Goal: Task Accomplishment & Management: Manage account settings

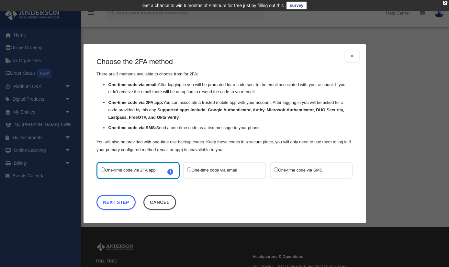
click at [193, 169] on label "One-time code via email" at bounding box center [221, 170] width 68 height 9
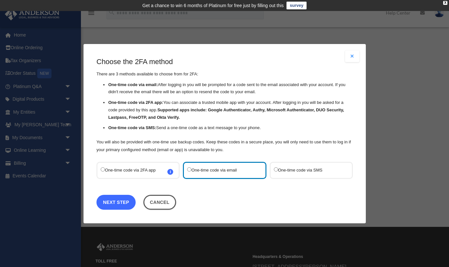
click at [108, 202] on link "Next Step" at bounding box center [115, 201] width 39 height 15
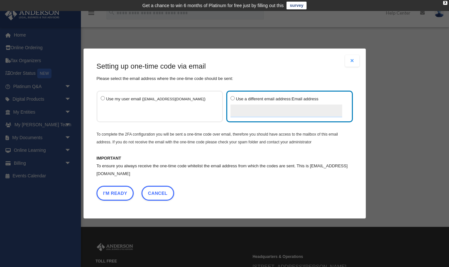
click at [241, 110] on input "Use a different email address: Email address" at bounding box center [286, 110] width 112 height 13
type input "**********"
click at [123, 191] on button "I'm Ready" at bounding box center [114, 193] width 37 height 15
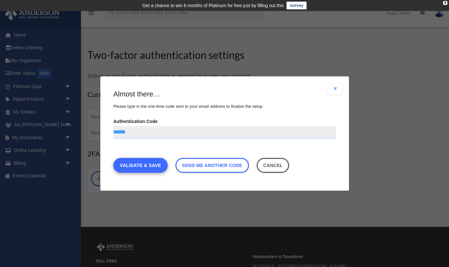
type input "******"
click at [144, 164] on link "Validate & Save" at bounding box center [140, 165] width 54 height 15
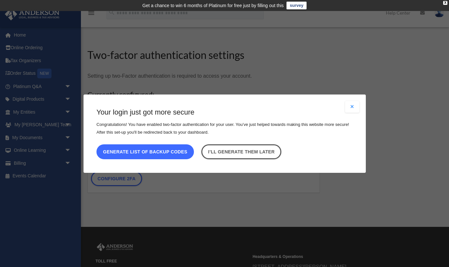
click at [143, 151] on button "Generate list of backup codes" at bounding box center [144, 151] width 97 height 15
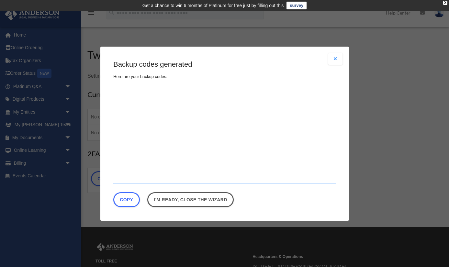
type textarea "**********"
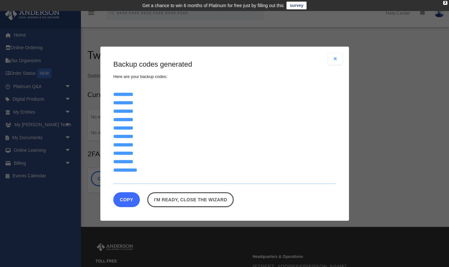
click at [128, 199] on button "Copy" at bounding box center [126, 199] width 27 height 15
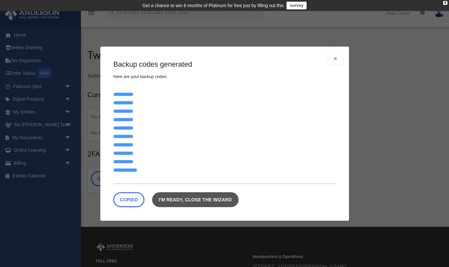
click at [183, 201] on link "I'm ready, close the wizard" at bounding box center [195, 199] width 86 height 15
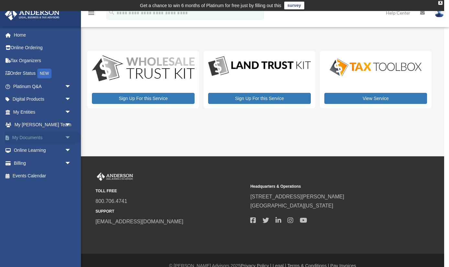
click at [37, 136] on link "My Documents arrow_drop_down" at bounding box center [43, 137] width 76 height 13
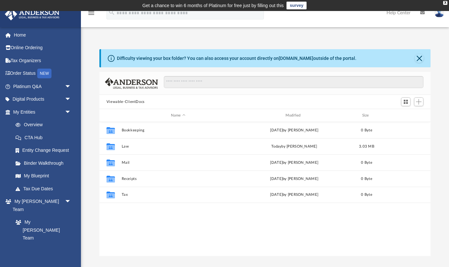
scroll to position [147, 331]
click at [34, 35] on link "Home" at bounding box center [43, 34] width 76 height 13
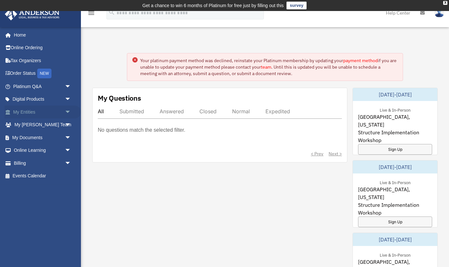
click at [34, 112] on link "My Entities arrow_drop_down" at bounding box center [43, 111] width 76 height 13
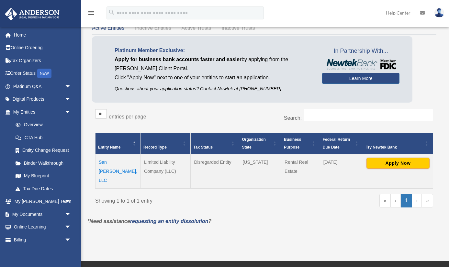
scroll to position [26, 0]
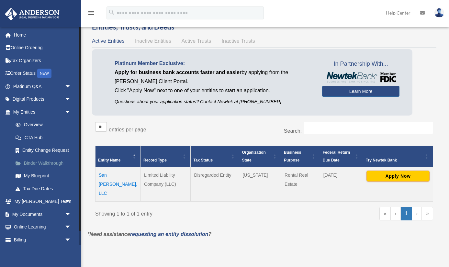
click at [47, 164] on link "Binder Walkthrough" at bounding box center [45, 163] width 72 height 13
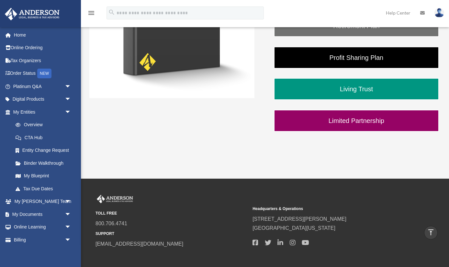
scroll to position [220, 0]
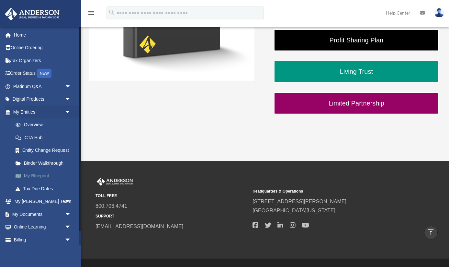
click at [40, 176] on link "My Blueprint" at bounding box center [45, 176] width 72 height 13
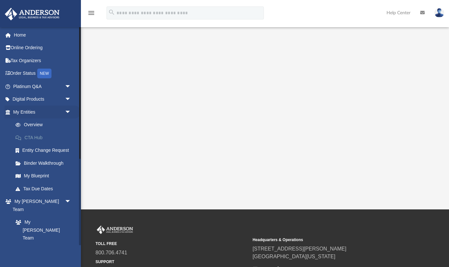
scroll to position [142, 0]
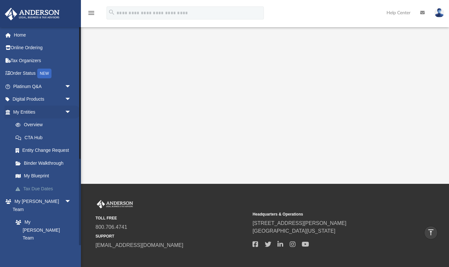
click at [47, 187] on link "Tax Due Dates" at bounding box center [45, 188] width 72 height 13
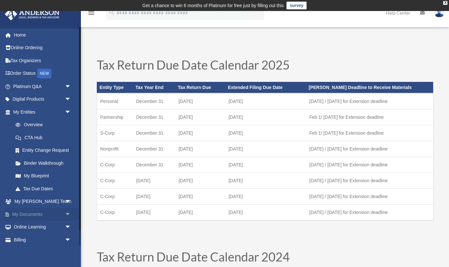
click at [40, 212] on link "My Documents arrow_drop_down" at bounding box center [43, 214] width 76 height 13
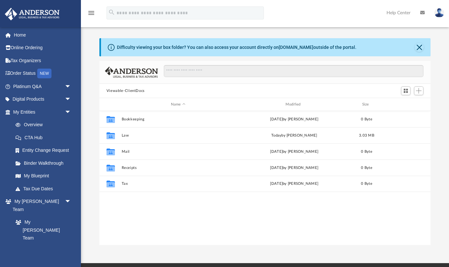
scroll to position [147, 331]
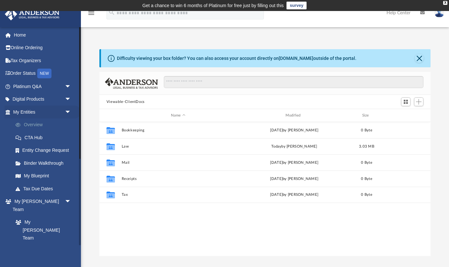
click at [39, 124] on link "Overview" at bounding box center [45, 124] width 72 height 13
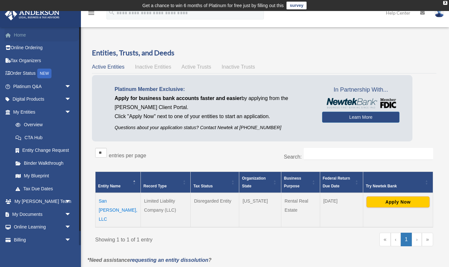
click at [19, 37] on link "Home" at bounding box center [43, 34] width 76 height 13
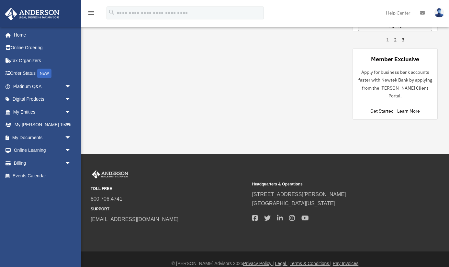
scroll to position [341, 0]
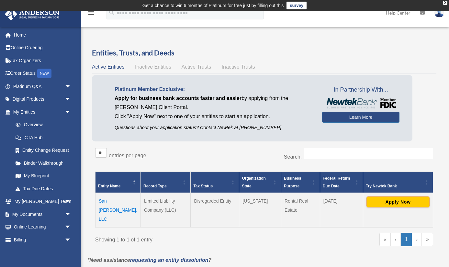
click at [93, 14] on icon "menu" at bounding box center [91, 13] width 8 height 8
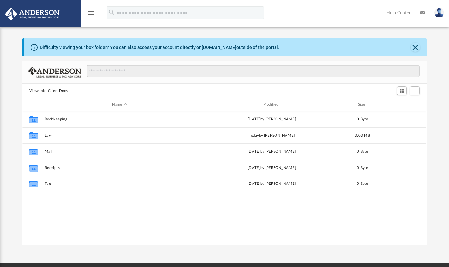
scroll to position [147, 404]
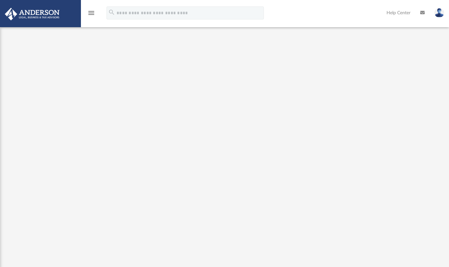
scroll to position [36, 0]
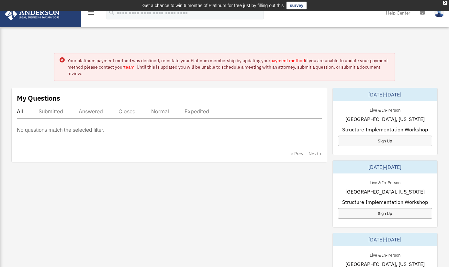
click at [270, 184] on div "My Questions All Submitted Answered Closed Normal Expedited No questions match …" at bounding box center [224, 270] width 426 height 365
click at [50, 111] on div "Submitted" at bounding box center [50, 111] width 25 height 6
click at [82, 113] on div "Answered" at bounding box center [91, 111] width 24 height 6
click at [95, 14] on icon "menu" at bounding box center [91, 13] width 8 height 8
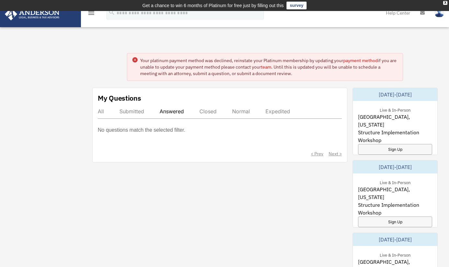
click at [43, 13] on img at bounding box center [32, 14] width 59 height 13
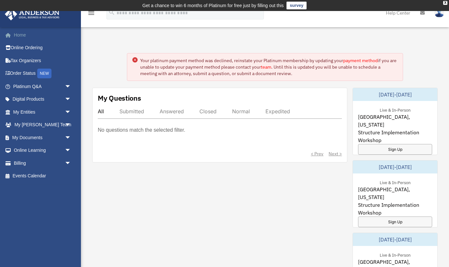
click at [23, 36] on link "Home" at bounding box center [43, 34] width 76 height 13
click at [38, 60] on link "Tax Organizers" at bounding box center [43, 60] width 76 height 13
click at [33, 75] on link "Order Status NEW" at bounding box center [43, 73] width 76 height 13
click at [38, 87] on link "Platinum Q&A arrow_drop_down" at bounding box center [43, 86] width 76 height 13
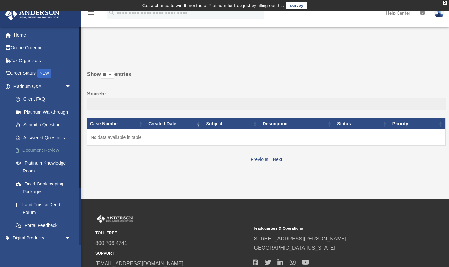
click at [55, 148] on link "Document Review" at bounding box center [45, 150] width 72 height 13
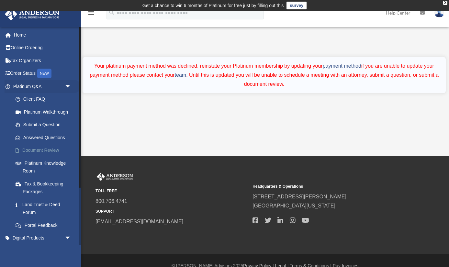
click at [43, 148] on link "Document Review" at bounding box center [45, 150] width 72 height 13
click at [43, 162] on link "Platinum Knowledge Room" at bounding box center [45, 167] width 72 height 21
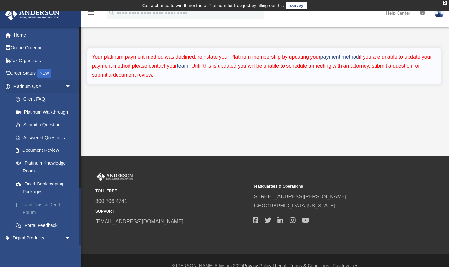
click at [45, 205] on link "Land Trust & Deed Forum" at bounding box center [45, 208] width 72 height 21
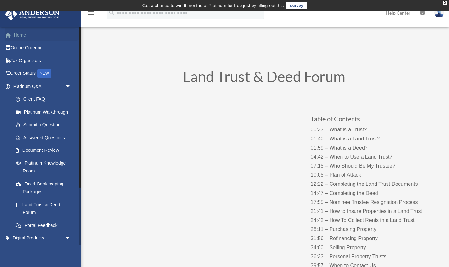
click at [27, 31] on link "Home" at bounding box center [43, 34] width 76 height 13
click at [27, 14] on img at bounding box center [32, 14] width 59 height 13
